Goal: Information Seeking & Learning: Learn about a topic

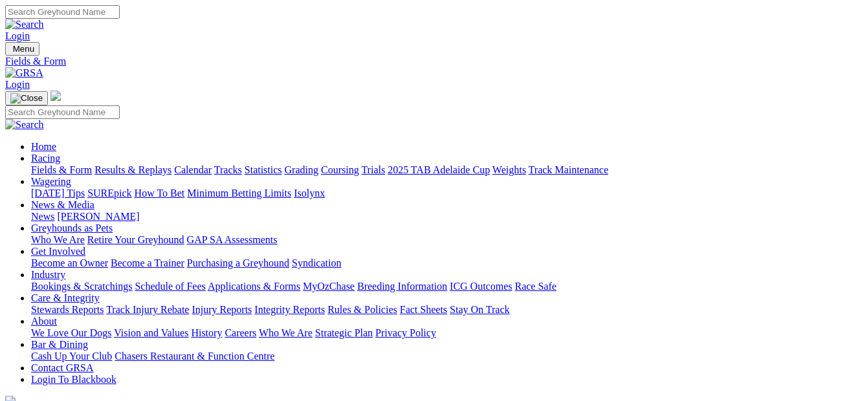
select select "NSW"
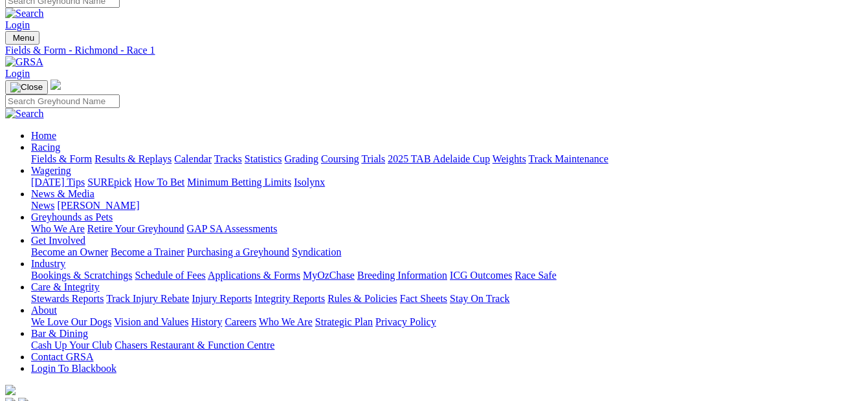
scroll to position [43, 0]
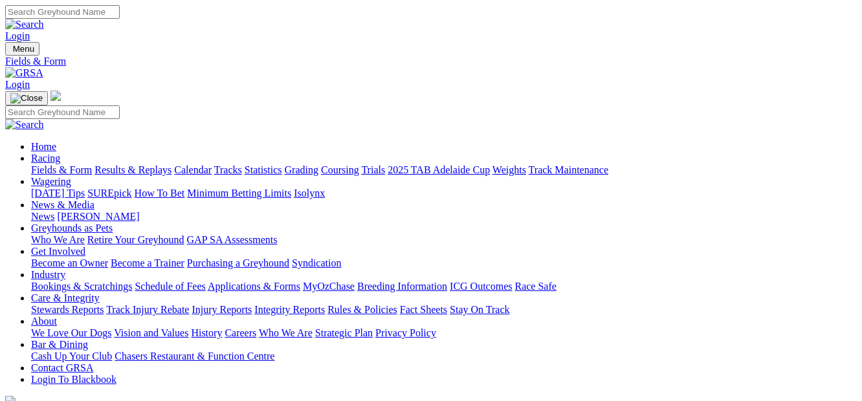
select select "NSW"
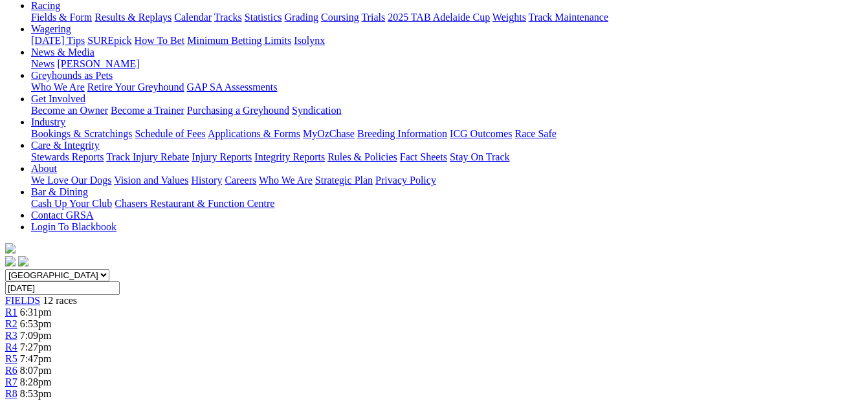
scroll to position [124, 0]
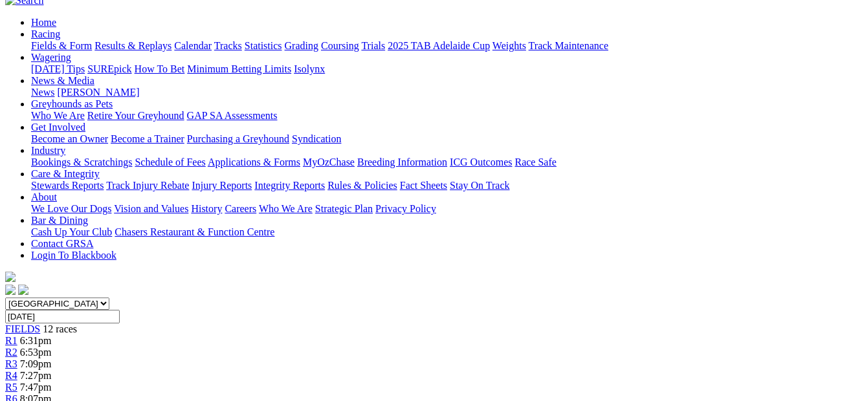
click at [52, 358] on span "7:09pm" at bounding box center [36, 363] width 32 height 11
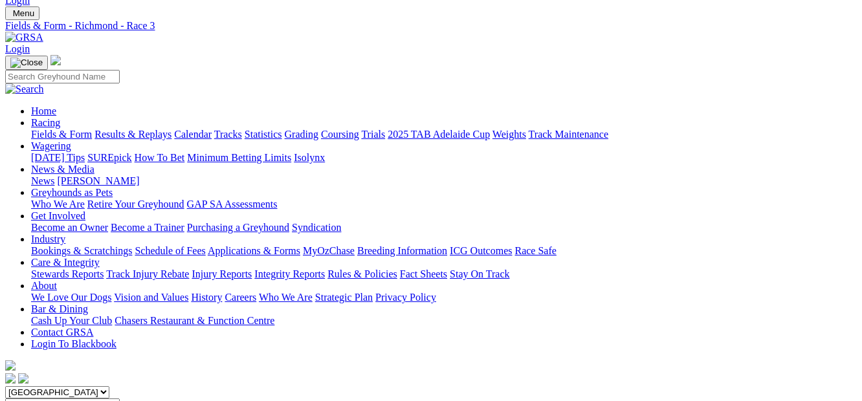
scroll to position [21, 0]
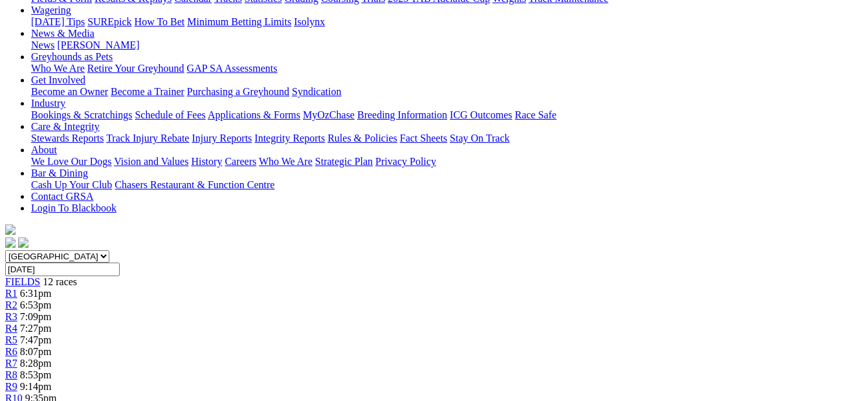
scroll to position [27, 0]
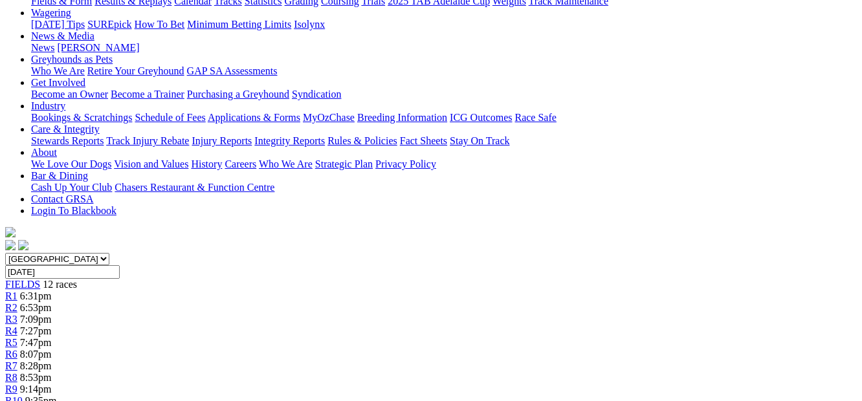
scroll to position [154, 0]
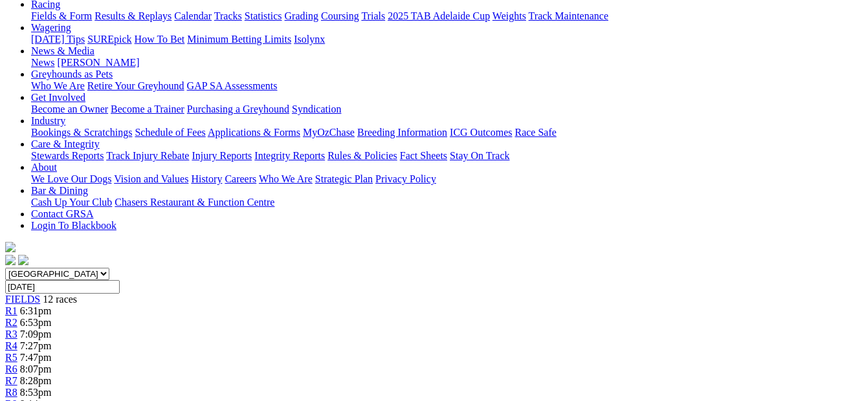
click at [581, 387] on div "R8 8:53pm" at bounding box center [430, 393] width 851 height 12
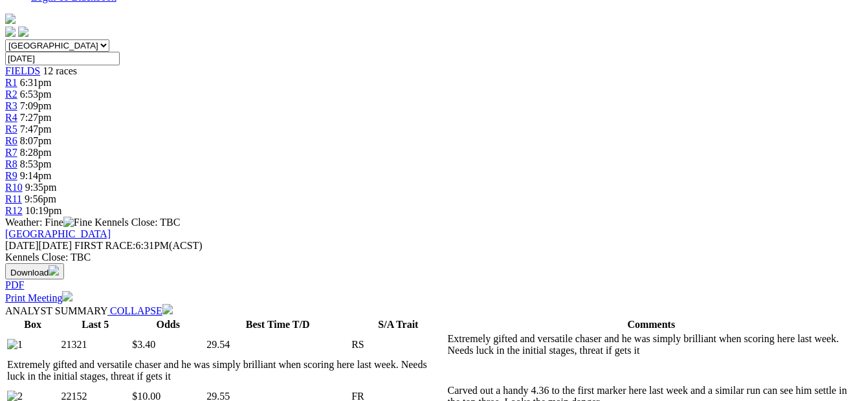
scroll to position [341, 0]
